Goal: Task Accomplishment & Management: Complete application form

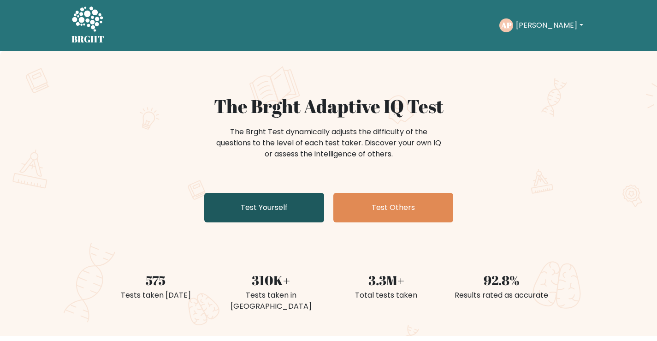
click at [277, 210] on link "Test Yourself" at bounding box center [264, 208] width 120 height 30
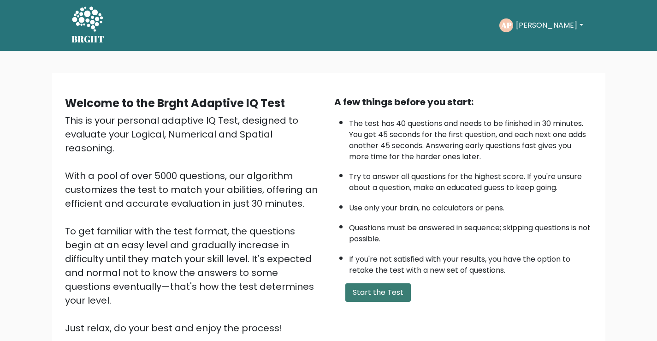
click at [361, 290] on button "Start the Test" at bounding box center [377, 292] width 65 height 18
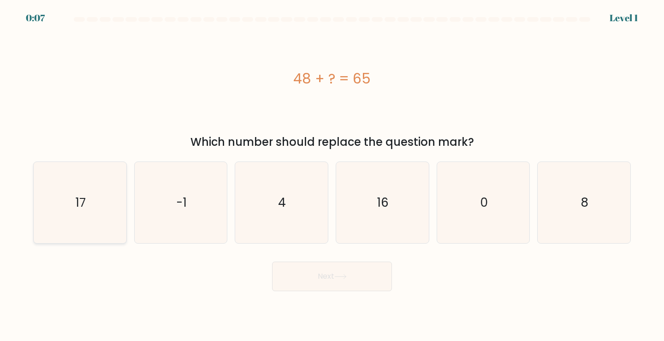
click at [78, 202] on text "17" at bounding box center [81, 202] width 10 height 17
click at [332, 175] on input "a. 17" at bounding box center [332, 173] width 0 height 5
radio input "true"
click at [341, 269] on button "Next" at bounding box center [332, 276] width 120 height 30
click at [340, 275] on icon at bounding box center [340, 276] width 12 height 5
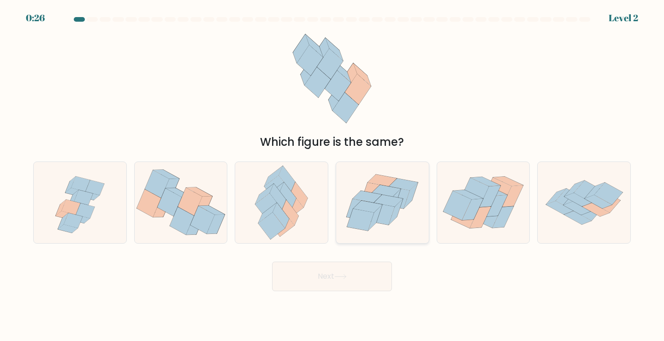
click at [391, 203] on icon at bounding box center [388, 201] width 29 height 12
click at [332, 175] on input "d." at bounding box center [332, 173] width 0 height 5
radio input "true"
click at [341, 273] on button "Next" at bounding box center [332, 276] width 120 height 30
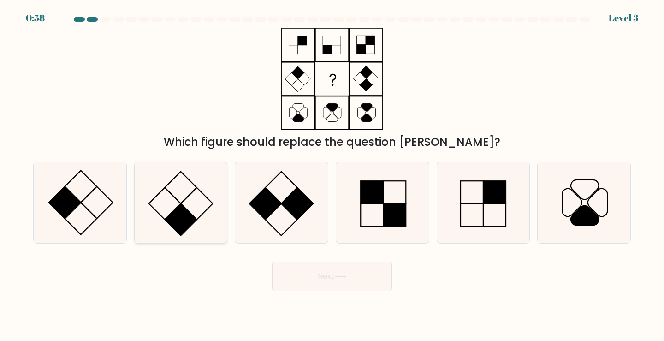
click at [163, 210] on icon at bounding box center [181, 203] width 82 height 82
click at [332, 175] on input "b." at bounding box center [332, 173] width 0 height 5
radio input "true"
click at [305, 273] on button "Next" at bounding box center [332, 276] width 120 height 30
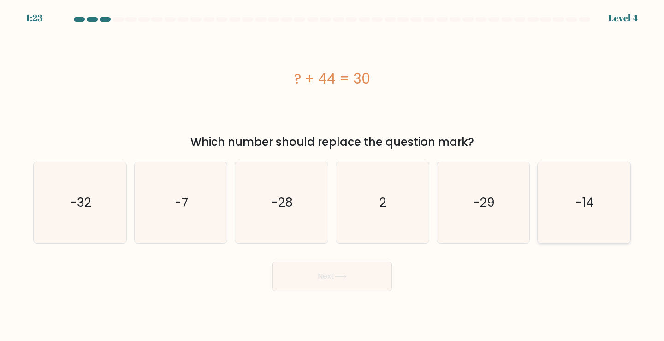
click at [571, 217] on icon "-14" at bounding box center [584, 203] width 82 height 82
click at [332, 175] on input "f. -14" at bounding box center [332, 173] width 0 height 5
radio input "true"
click at [315, 274] on button "Next" at bounding box center [332, 276] width 120 height 30
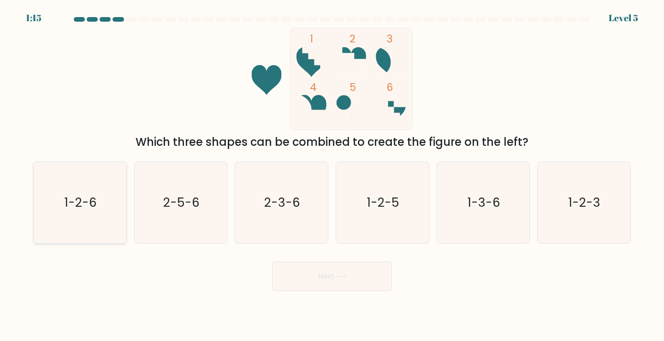
click at [87, 202] on text "1-2-6" at bounding box center [81, 202] width 32 height 17
click at [332, 175] on input "a. 1-2-6" at bounding box center [332, 173] width 0 height 5
radio input "true"
click at [350, 275] on button "Next" at bounding box center [332, 276] width 120 height 30
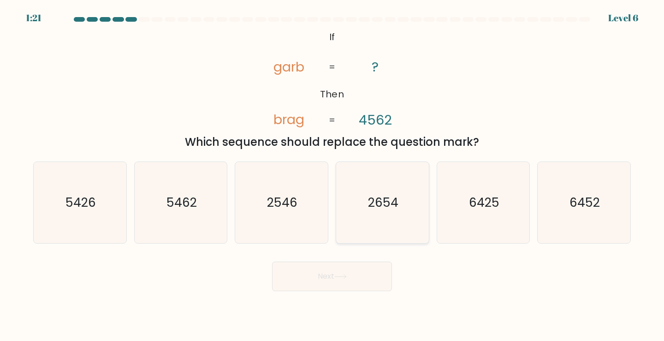
click at [394, 202] on text "2654" at bounding box center [383, 202] width 30 height 17
click at [332, 175] on input "d. 2654" at bounding box center [332, 173] width 0 height 5
radio input "true"
click at [347, 274] on icon at bounding box center [340, 276] width 12 height 5
click at [318, 277] on button "Next" at bounding box center [332, 276] width 120 height 30
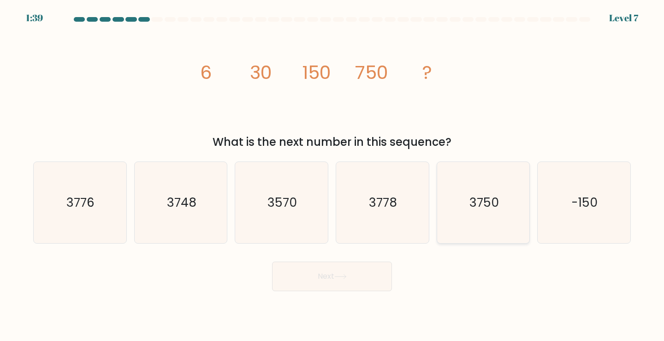
click at [496, 205] on text "3750" at bounding box center [484, 202] width 30 height 17
click at [332, 175] on input "e. 3750" at bounding box center [332, 173] width 0 height 5
radio input "true"
click at [314, 272] on button "Next" at bounding box center [332, 276] width 120 height 30
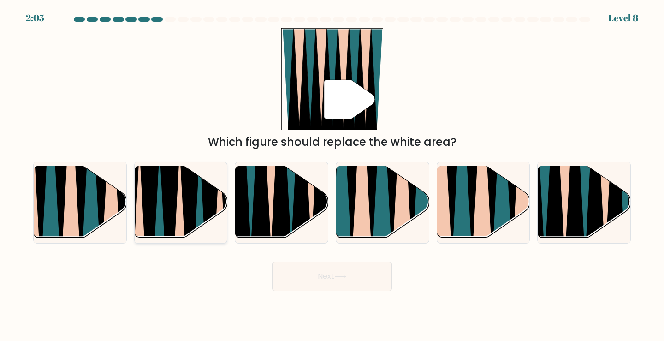
drag, startPoint x: 164, startPoint y: 225, endPoint x: 166, endPoint y: 230, distance: 5.4
click at [163, 228] on icon at bounding box center [159, 242] width 21 height 185
click at [332, 175] on input "b." at bounding box center [332, 173] width 0 height 5
radio input "true"
click at [256, 188] on icon at bounding box center [260, 166] width 21 height 185
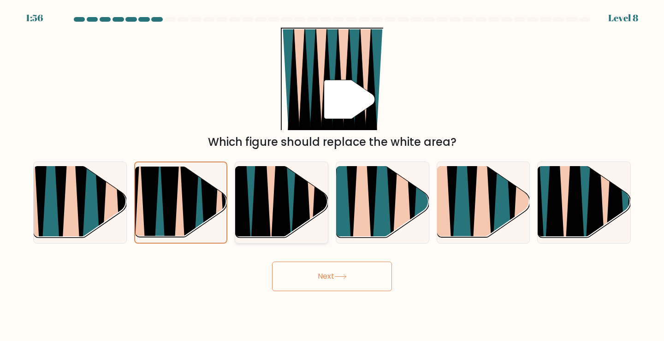
click at [332, 175] on input "c." at bounding box center [332, 173] width 0 height 5
radio input "true"
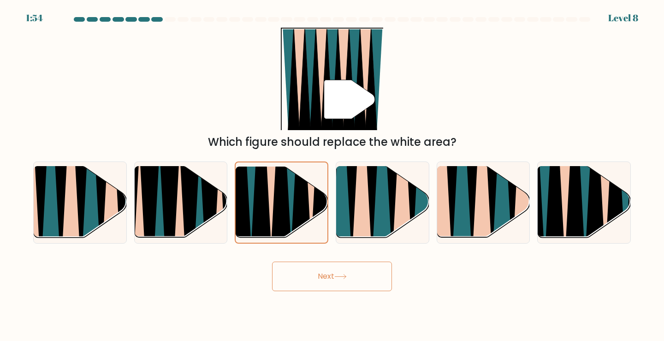
click at [325, 272] on button "Next" at bounding box center [332, 276] width 120 height 30
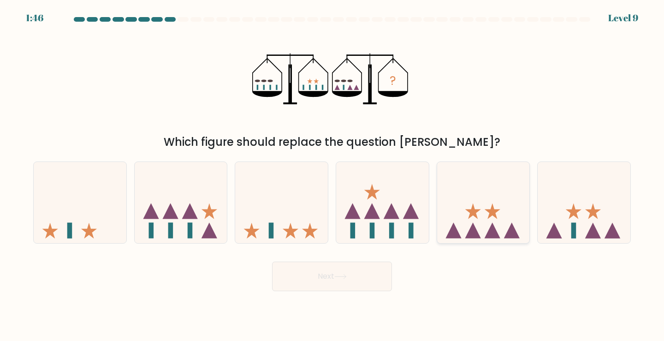
click at [489, 231] on icon at bounding box center [493, 231] width 16 height 16
click at [332, 175] on input "e." at bounding box center [332, 173] width 0 height 5
radio input "true"
click at [320, 274] on button "Next" at bounding box center [332, 276] width 120 height 30
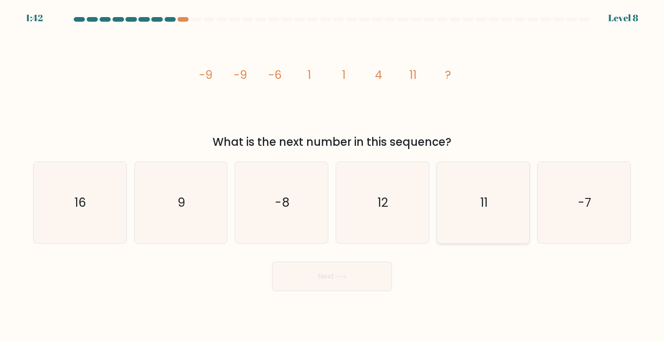
click at [486, 204] on text "11" at bounding box center [483, 202] width 7 height 17
click at [332, 175] on input "e. 11" at bounding box center [332, 173] width 0 height 5
radio input "true"
click at [328, 272] on button "Next" at bounding box center [332, 276] width 120 height 30
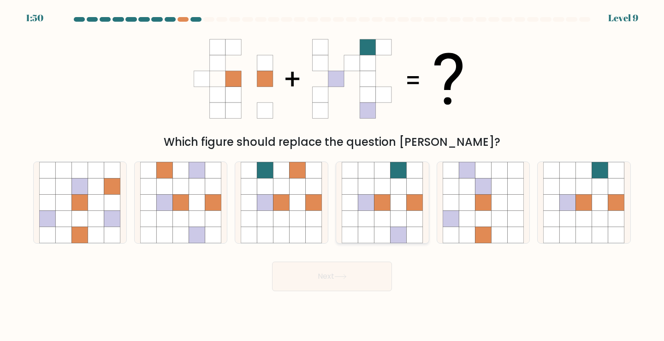
click at [367, 186] on icon at bounding box center [366, 186] width 16 height 16
click at [332, 175] on input "d." at bounding box center [332, 173] width 0 height 5
radio input "true"
click at [318, 277] on button "Next" at bounding box center [332, 276] width 120 height 30
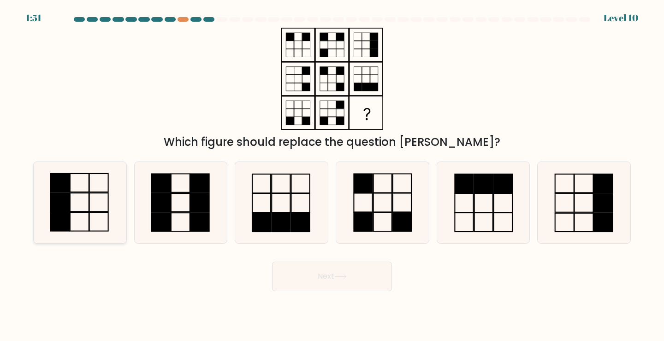
click at [77, 210] on icon at bounding box center [80, 203] width 82 height 82
click at [332, 175] on input "a." at bounding box center [332, 173] width 0 height 5
radio input "true"
click at [324, 277] on button "Next" at bounding box center [332, 276] width 120 height 30
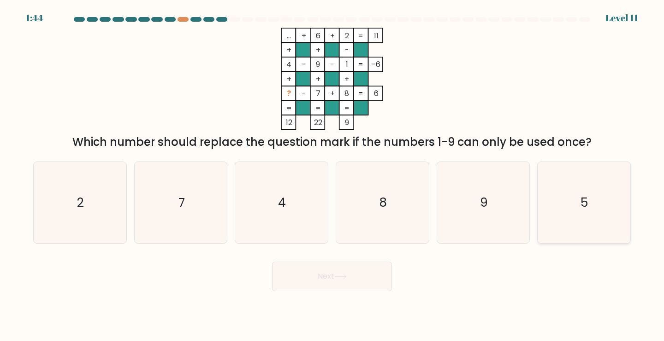
click at [585, 202] on text "5" at bounding box center [585, 202] width 8 height 17
click at [332, 175] on input "f. 5" at bounding box center [332, 173] width 0 height 5
radio input "true"
click at [356, 277] on button "Next" at bounding box center [332, 276] width 120 height 30
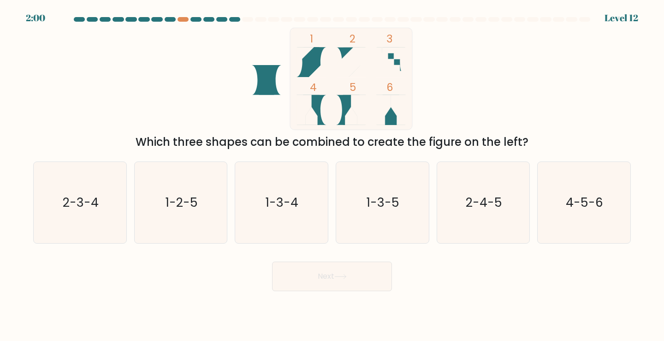
click at [309, 54] on icon at bounding box center [315, 62] width 24 height 30
click at [316, 54] on icon at bounding box center [315, 62] width 24 height 30
